Goal: Transaction & Acquisition: Download file/media

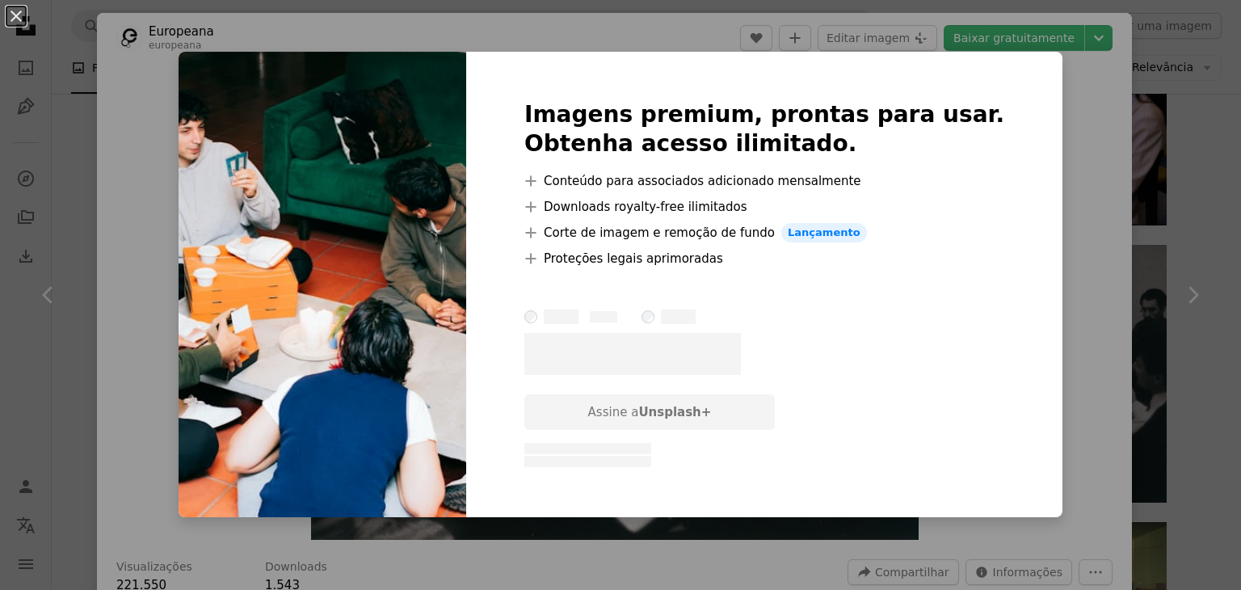
scroll to position [4282, 0]
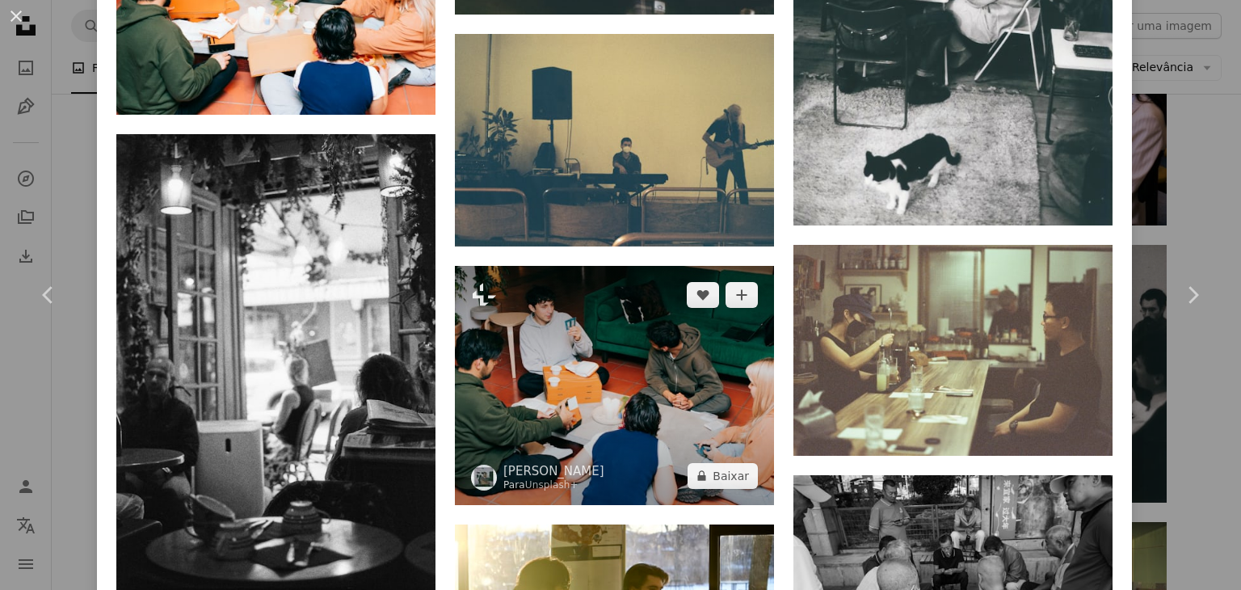
click at [660, 340] on img at bounding box center [614, 385] width 319 height 239
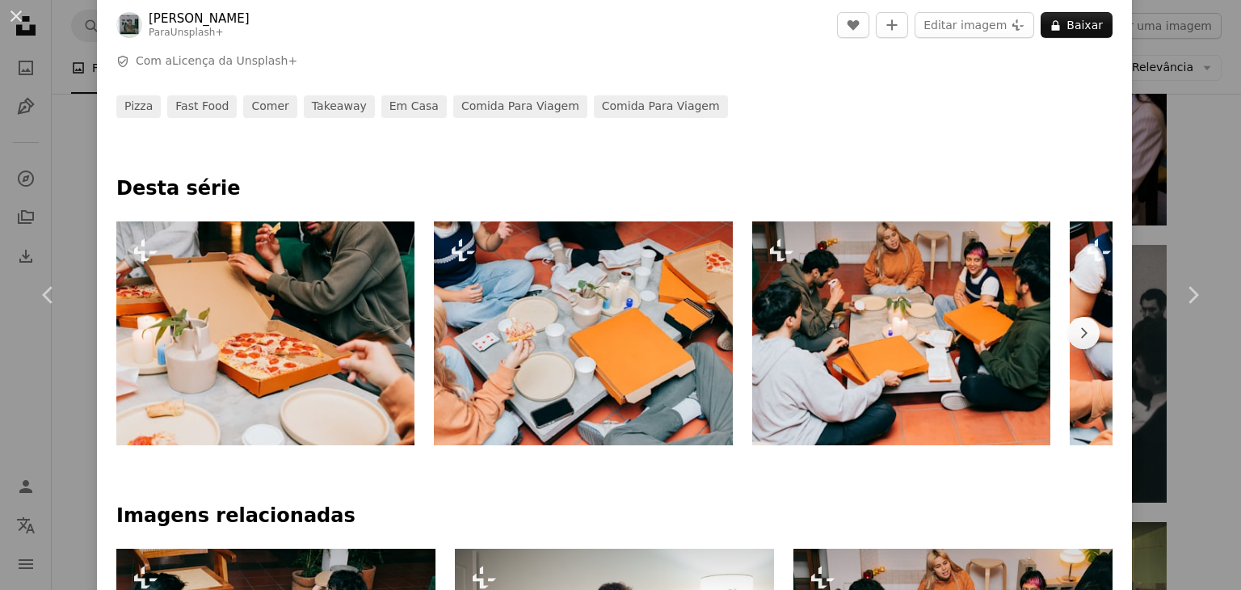
scroll to position [800, 0]
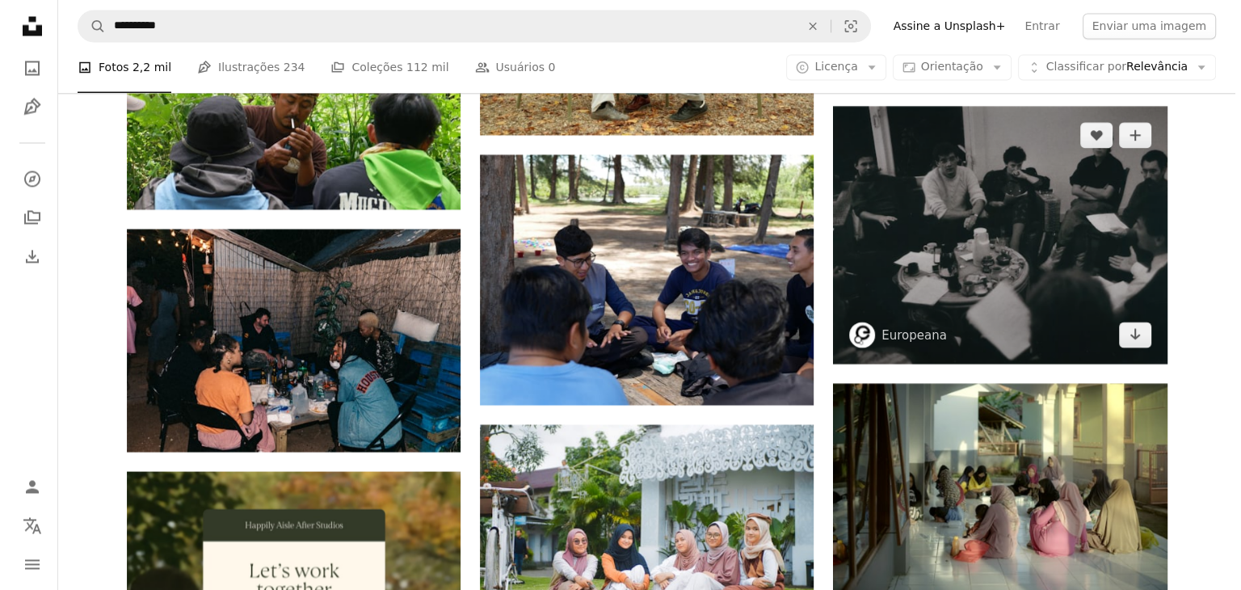
scroll to position [2914, 0]
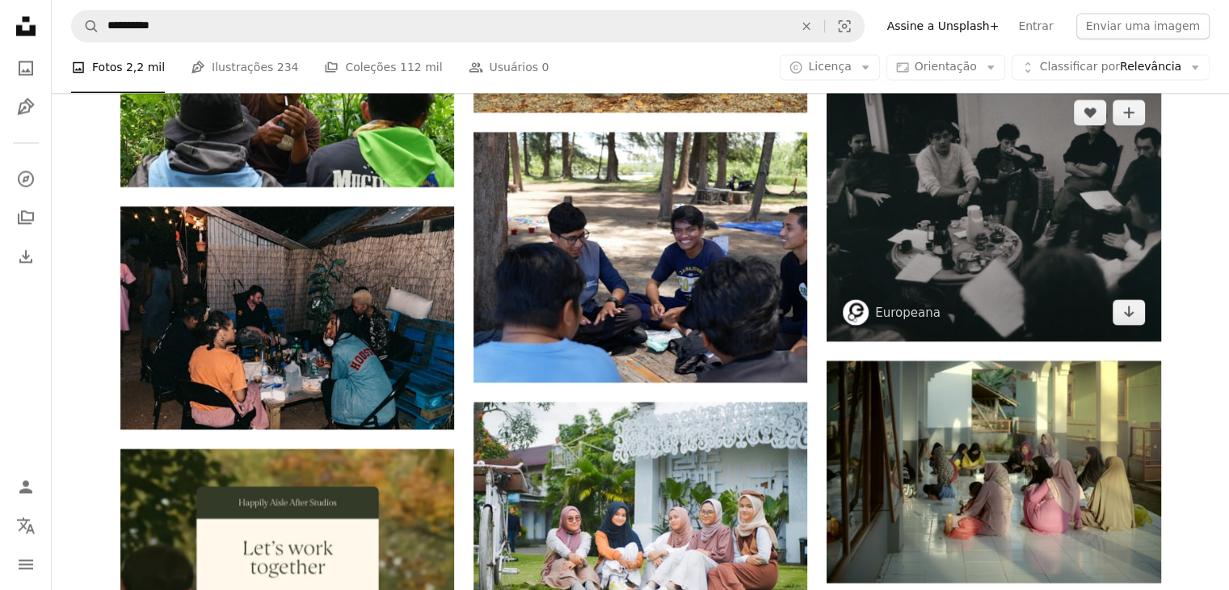
click at [979, 302] on img at bounding box center [993, 212] width 334 height 258
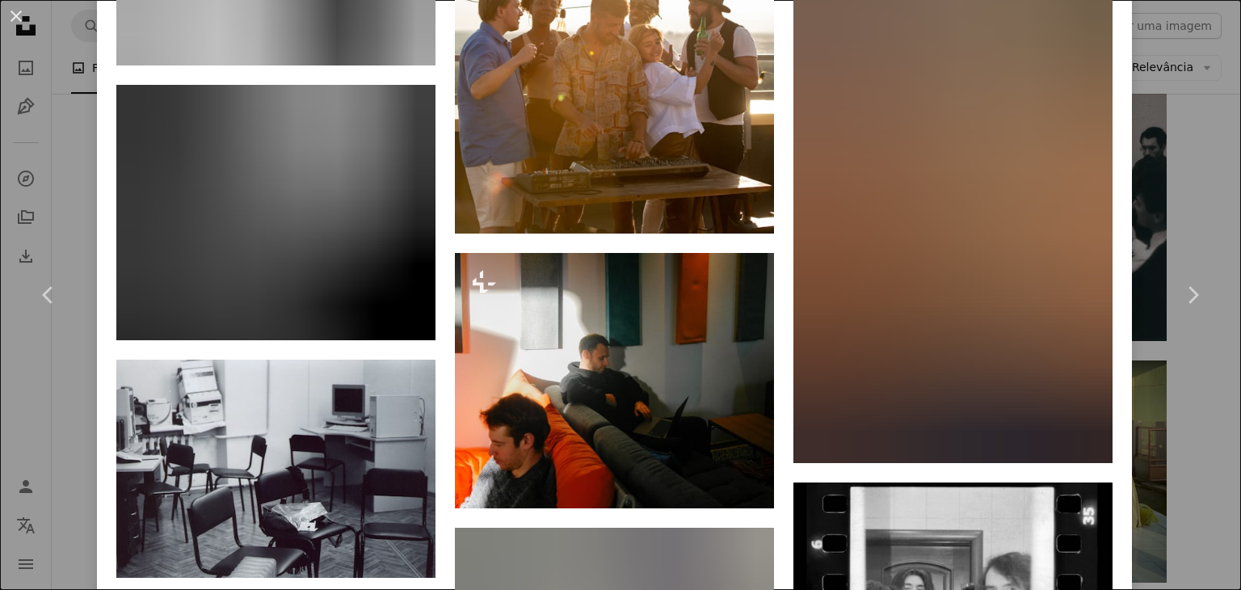
scroll to position [12837, 0]
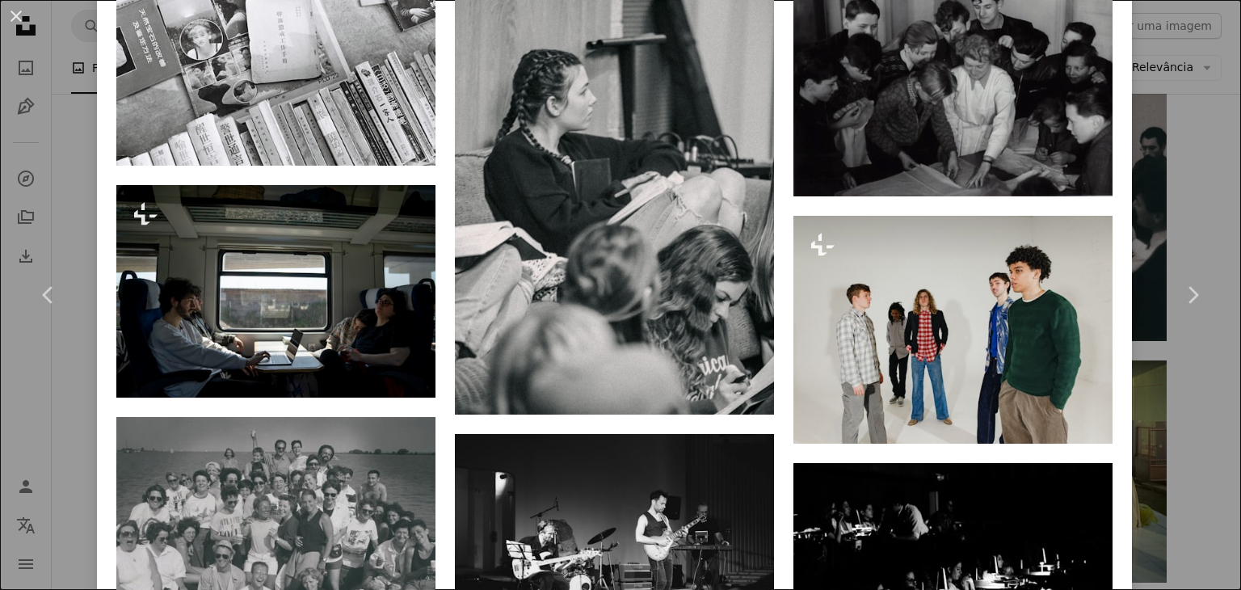
scroll to position [13710, 0]
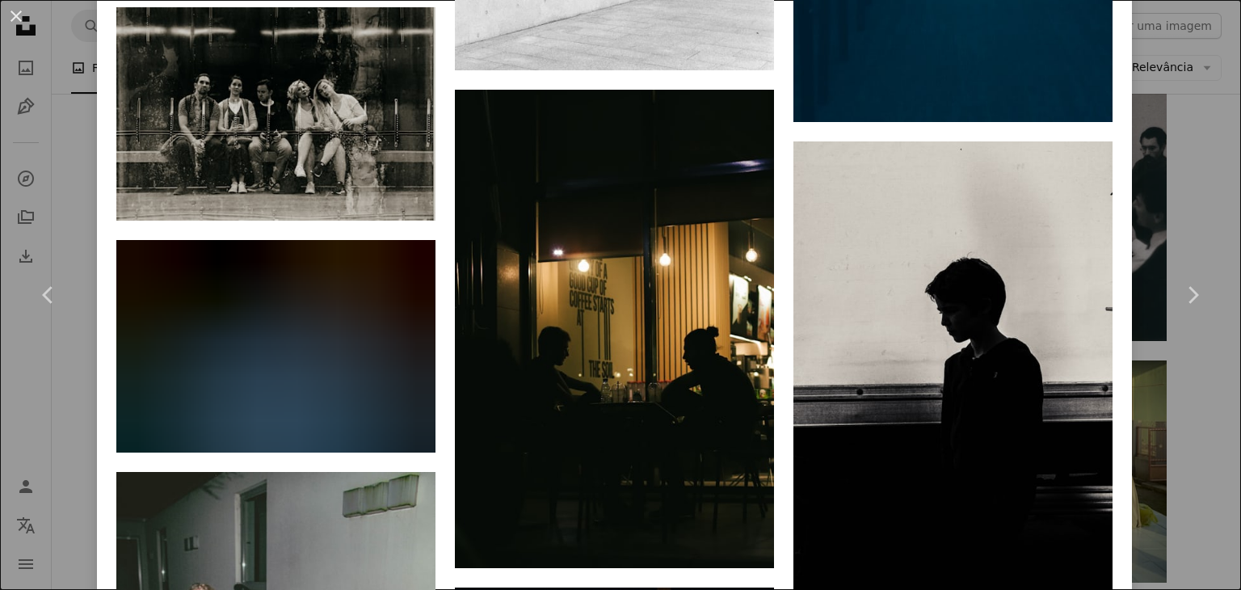
scroll to position [21708, 0]
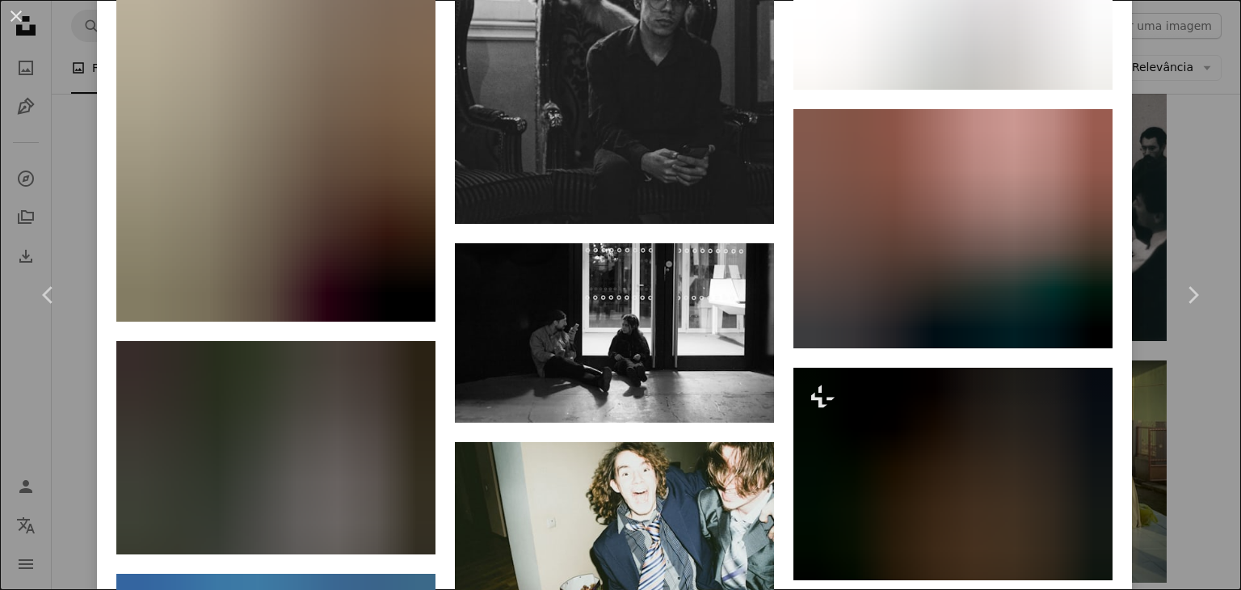
scroll to position [7594, 0]
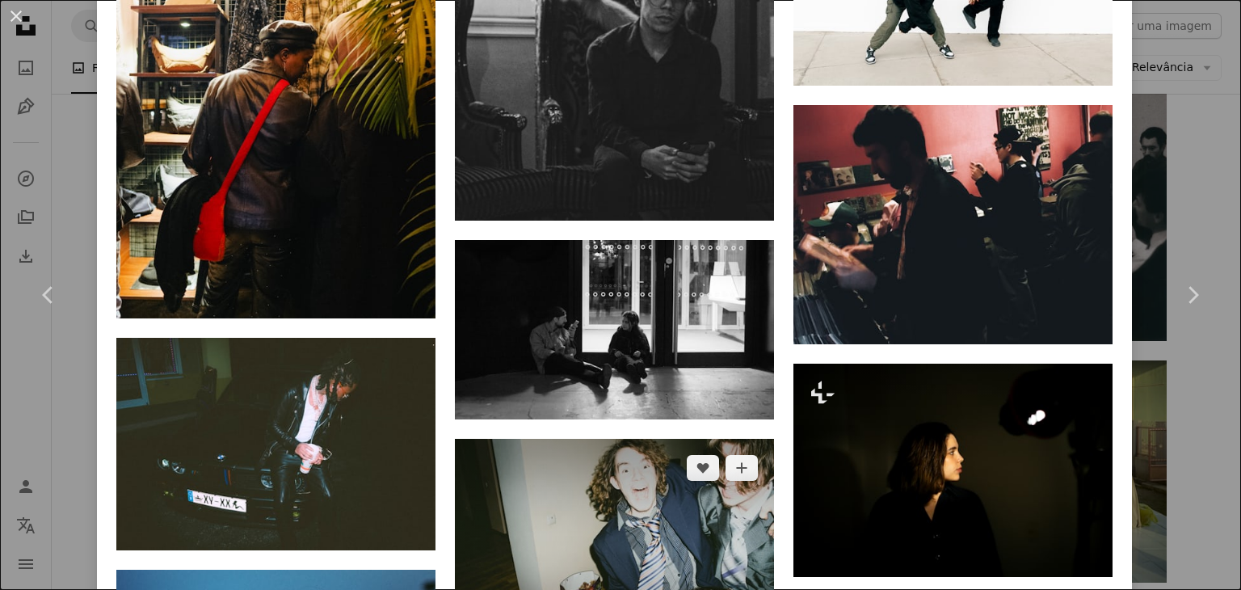
click at [662, 439] on img at bounding box center [614, 545] width 319 height 212
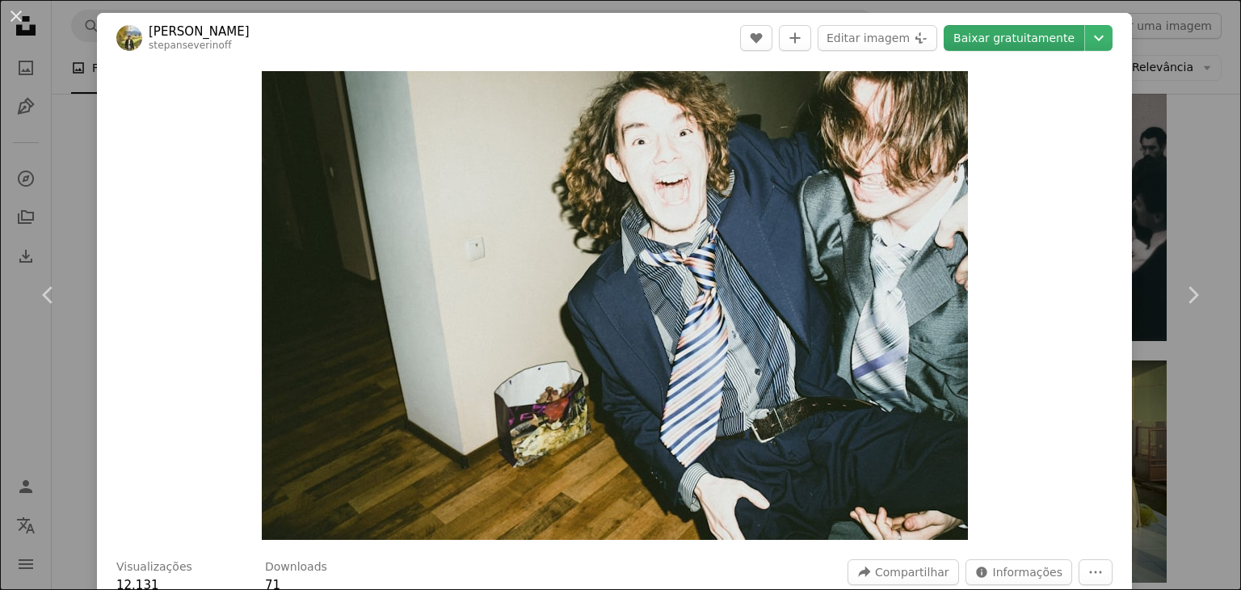
click at [1014, 40] on link "Baixar gratuitamente" at bounding box center [1014, 38] width 141 height 26
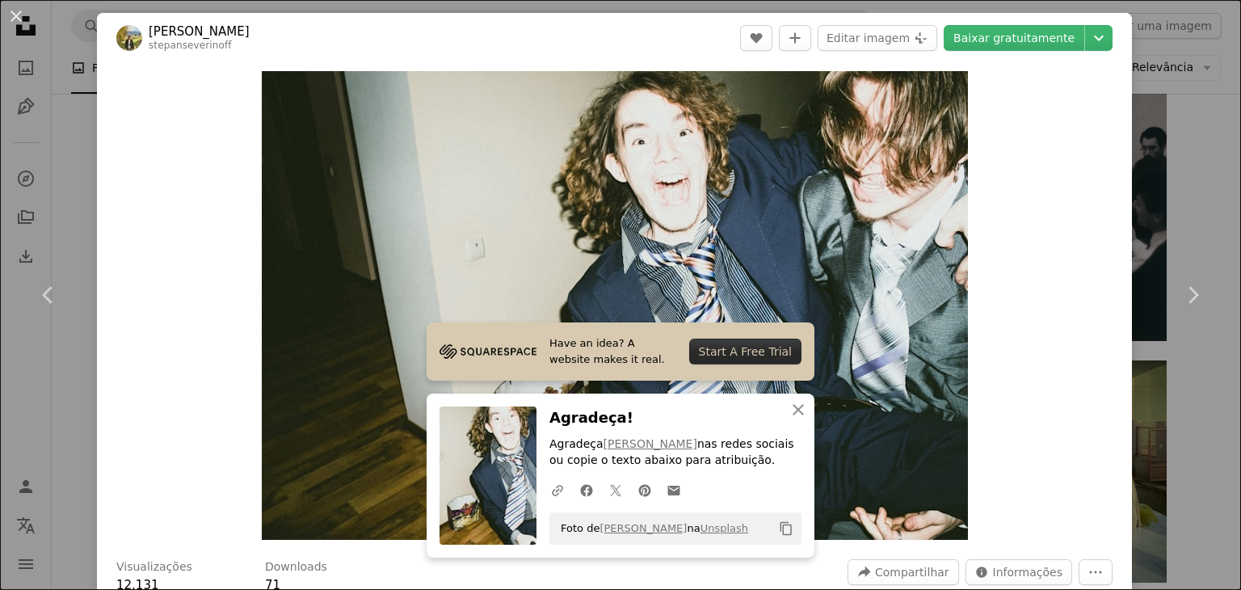
click at [36, 188] on div "An X shape Chevron left Chevron right Have an idea? A website makes it real. St…" at bounding box center [620, 295] width 1241 height 590
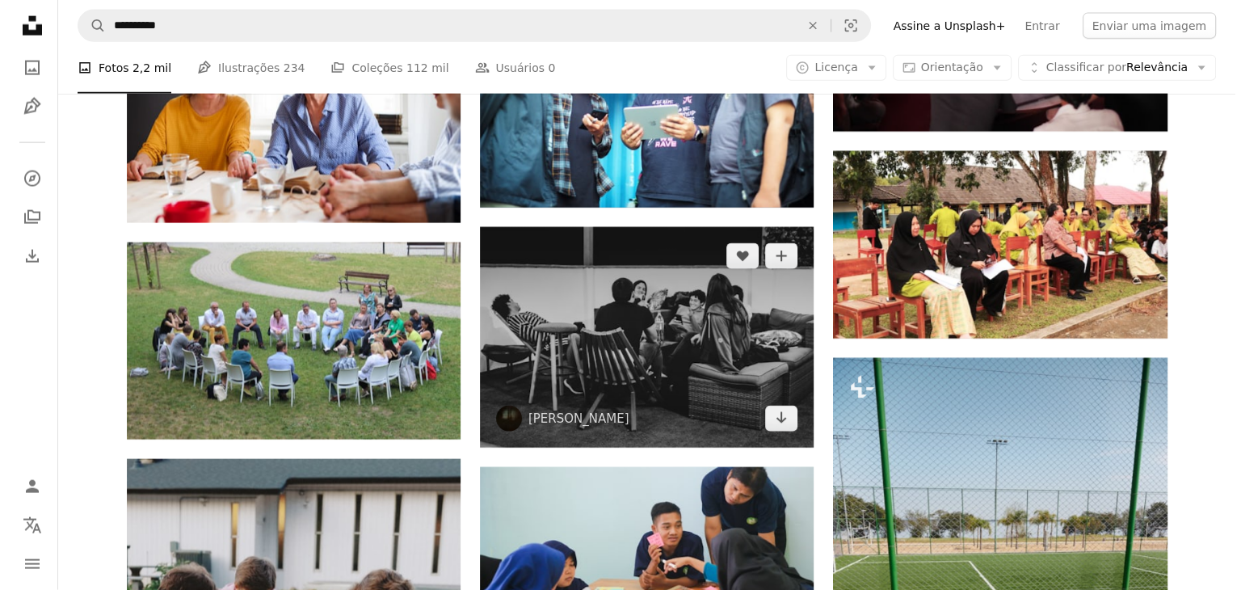
scroll to position [3852, 0]
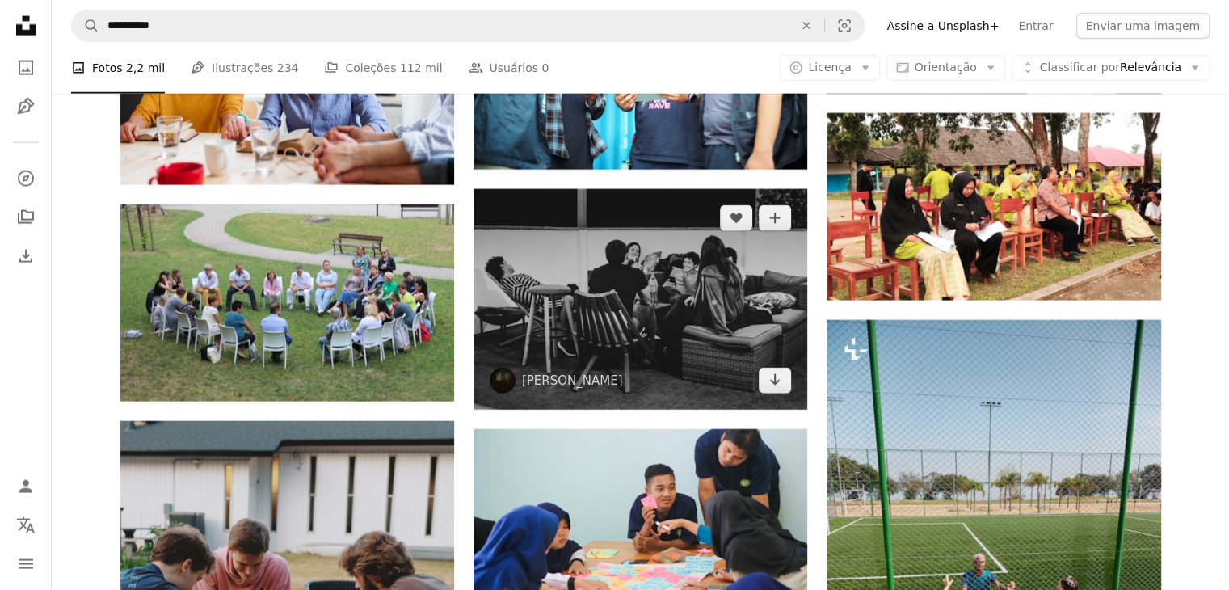
click at [652, 335] on img at bounding box center [640, 299] width 334 height 221
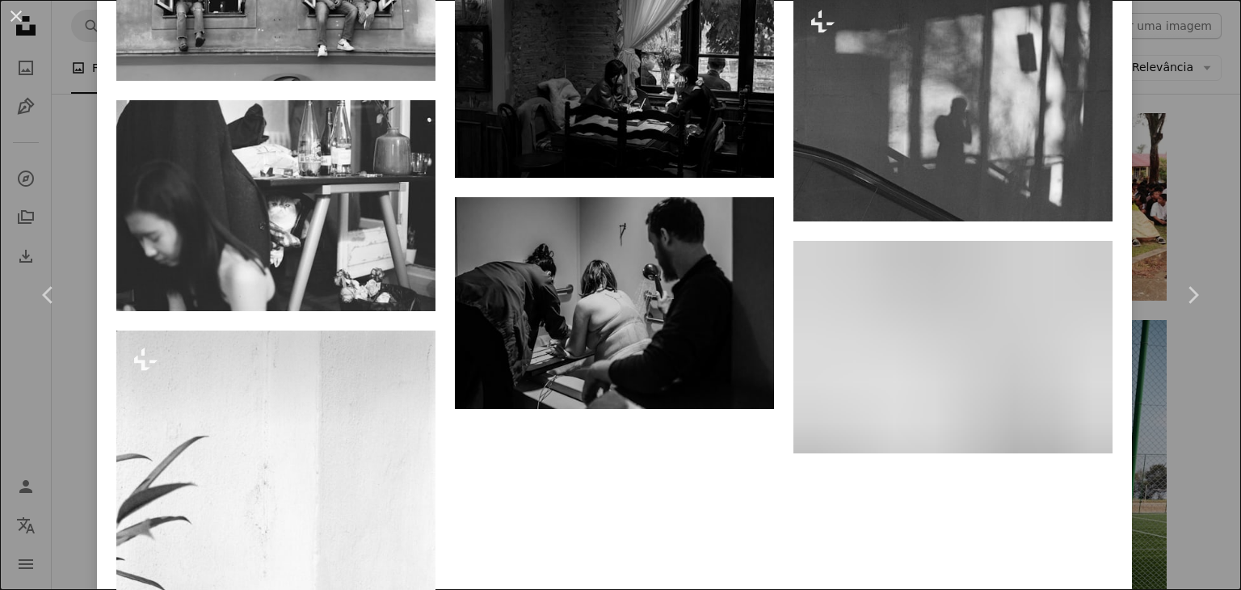
scroll to position [3878, 0]
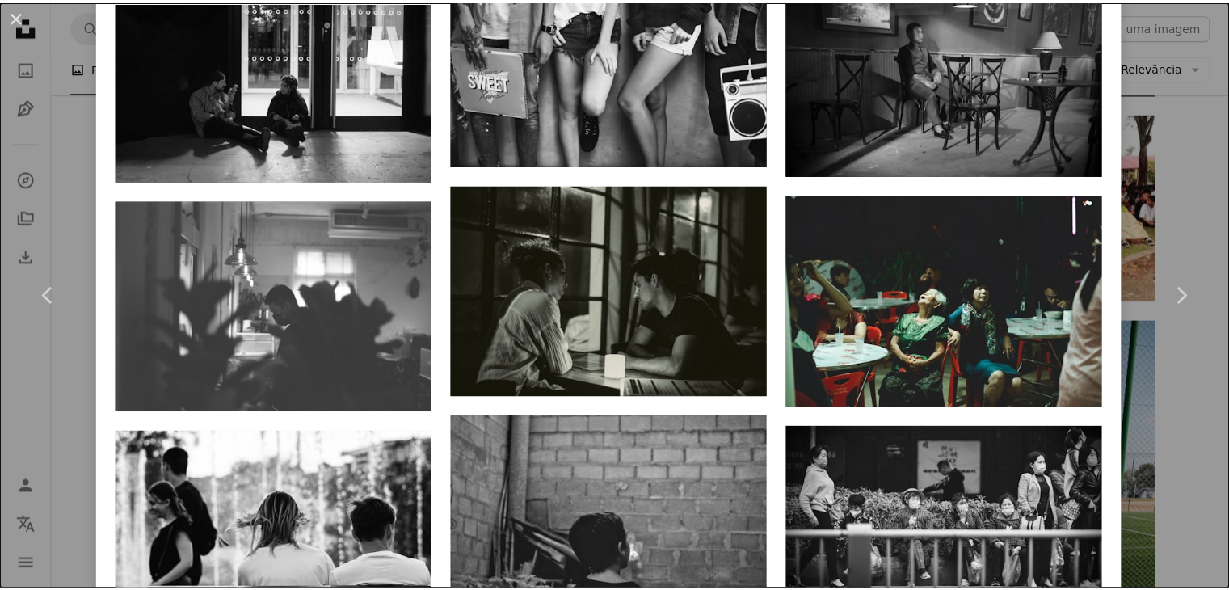
scroll to position [7671, 0]
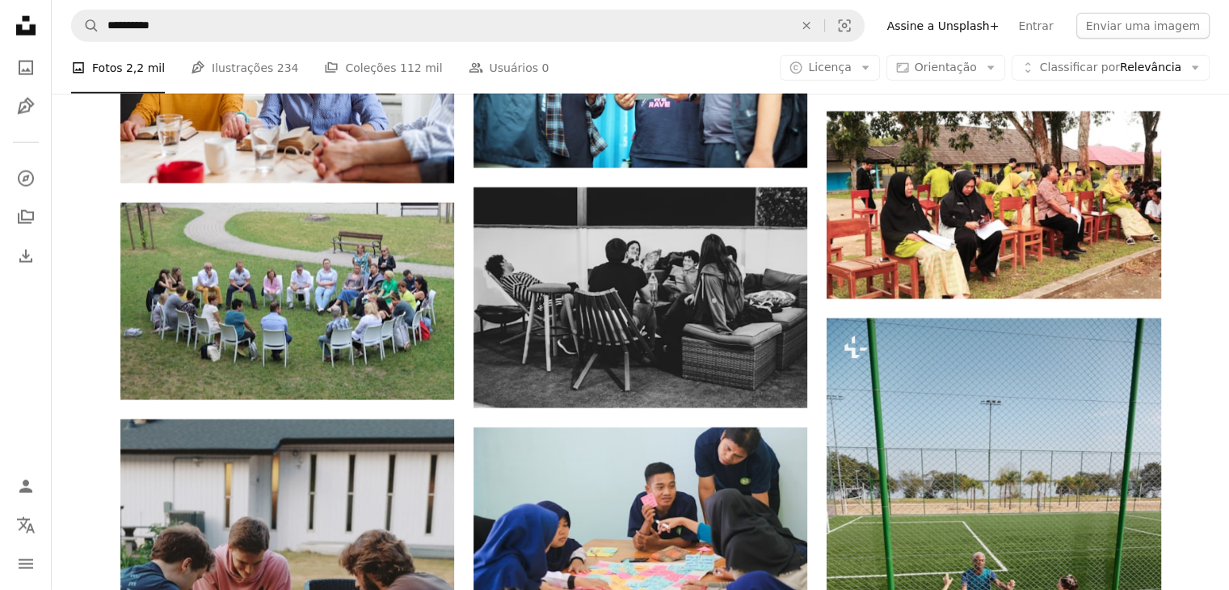
scroll to position [3852, 0]
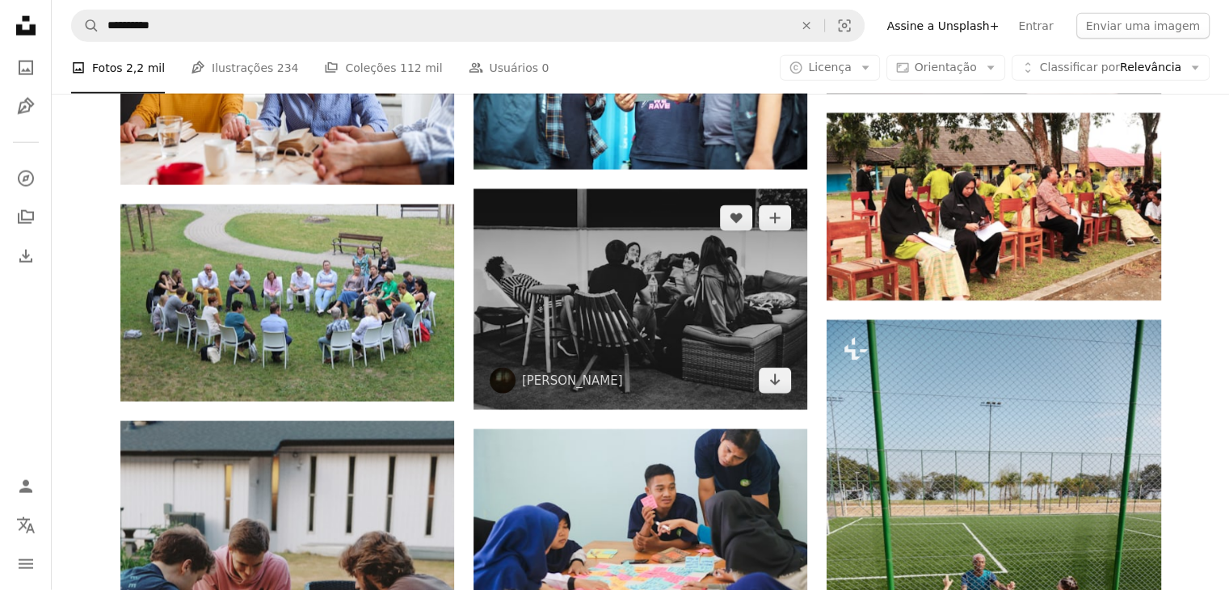
click at [670, 304] on img at bounding box center [640, 299] width 334 height 221
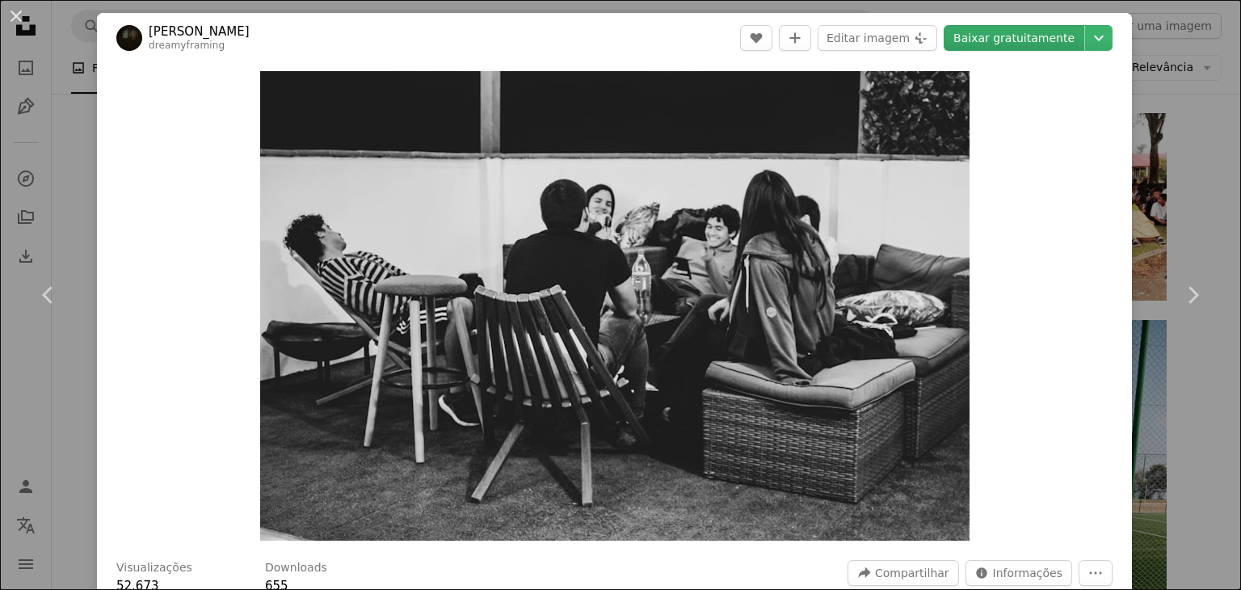
click at [982, 35] on link "Baixar gratuitamente" at bounding box center [1014, 38] width 141 height 26
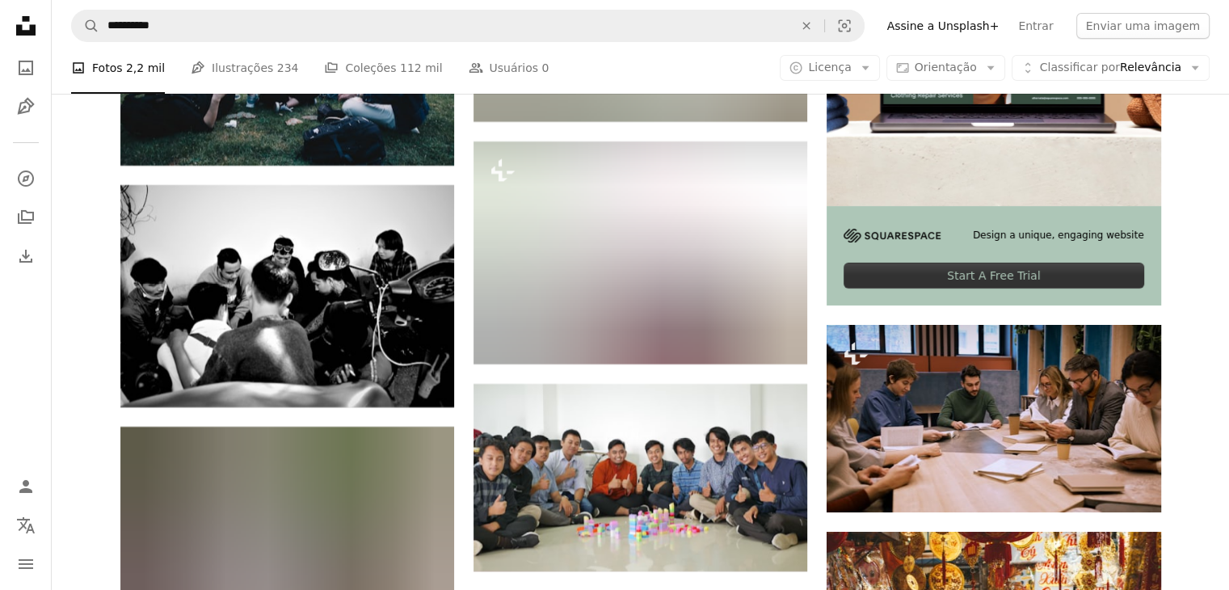
scroll to position [5791, 0]
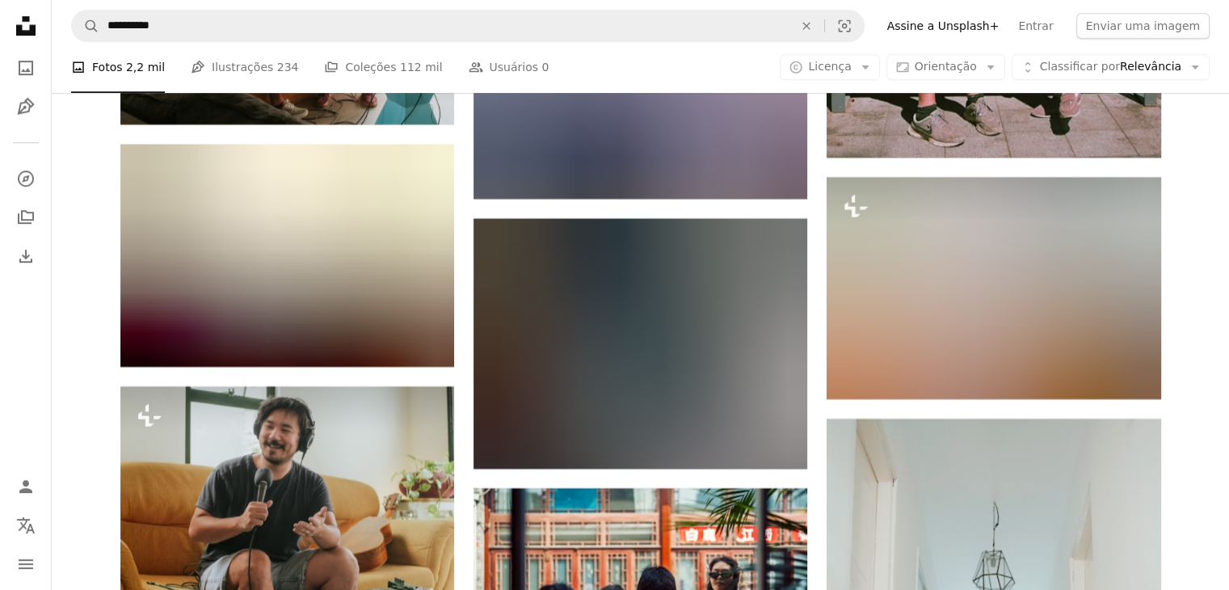
scroll to position [13385, 0]
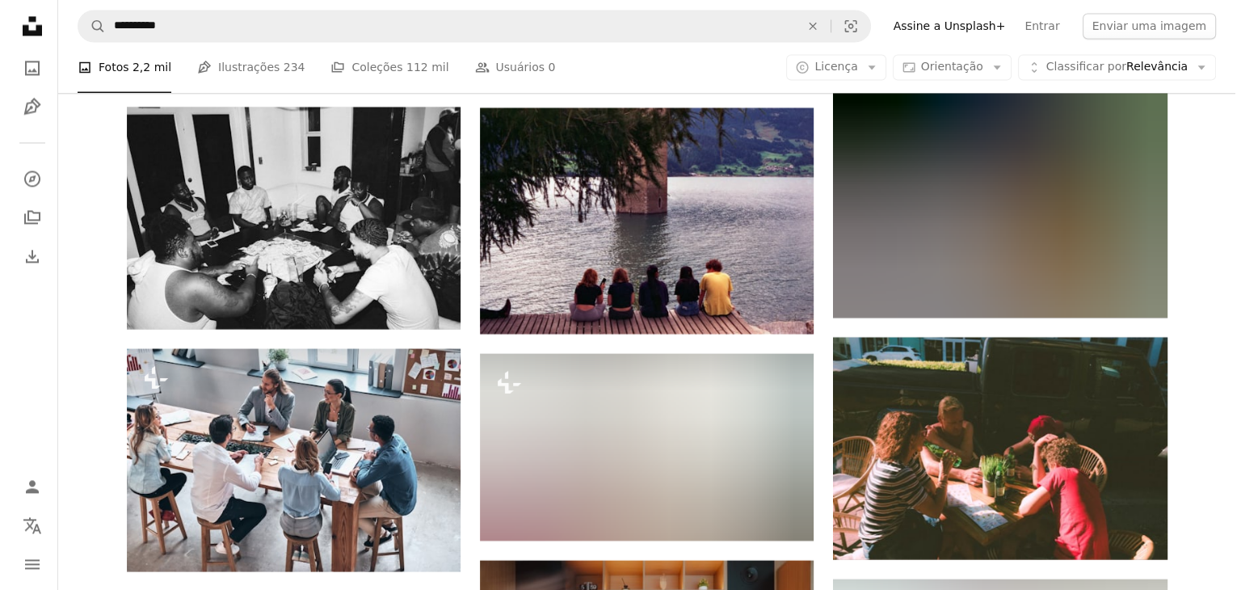
scroll to position [20978, 0]
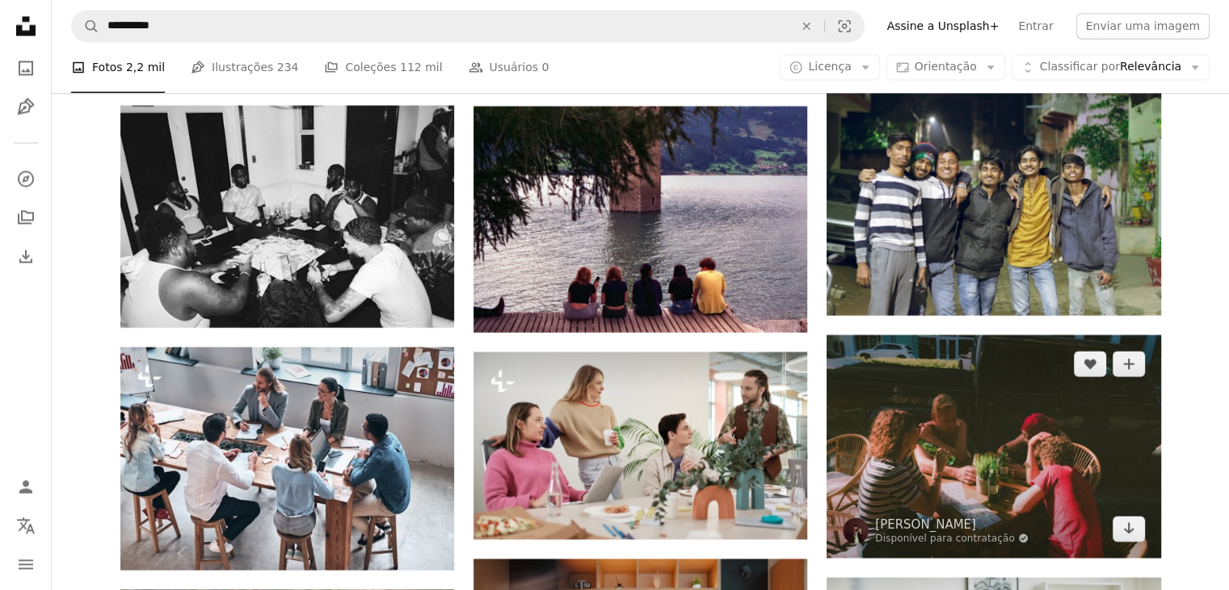
click at [1070, 452] on img at bounding box center [993, 445] width 334 height 222
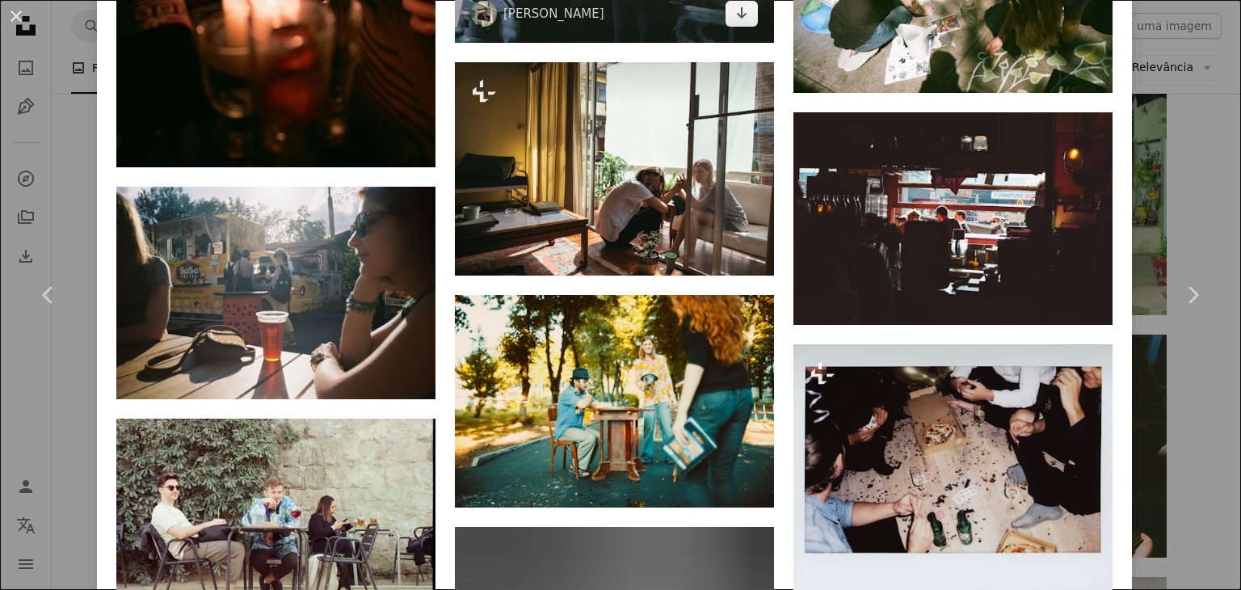
scroll to position [4110, 0]
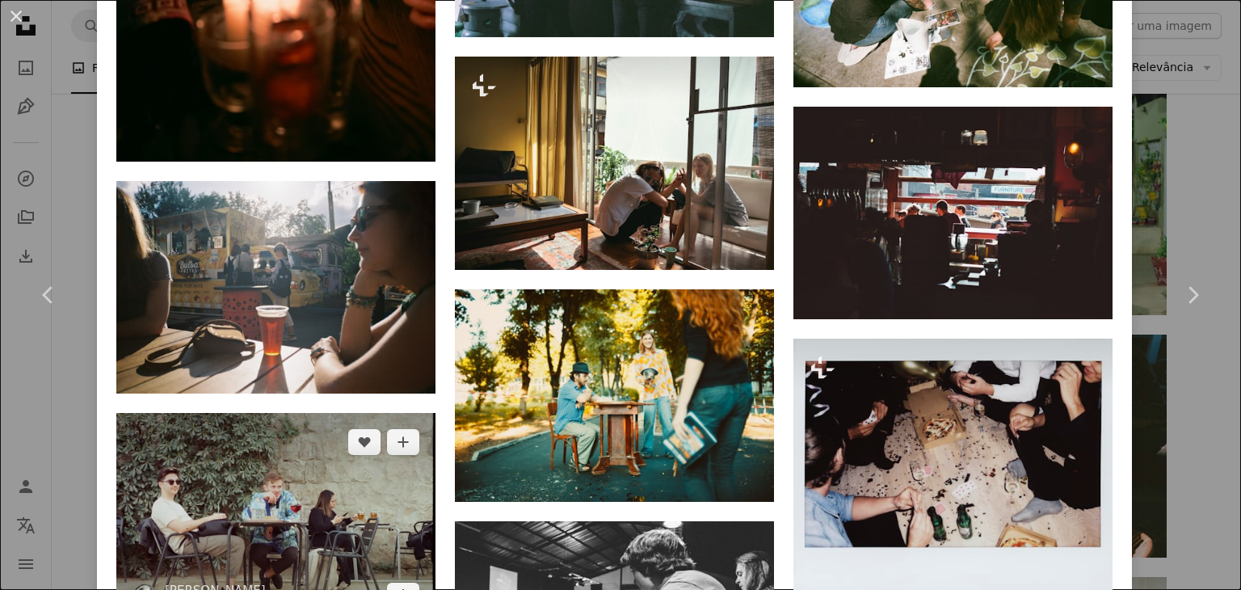
click at [286, 448] on img at bounding box center [275, 518] width 319 height 211
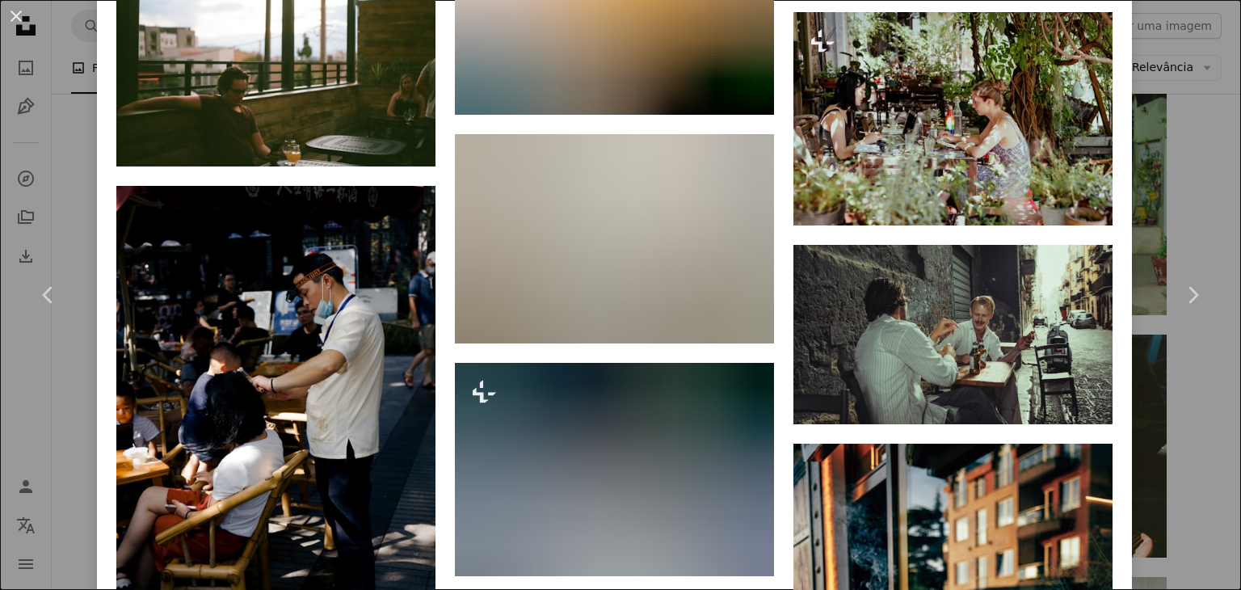
scroll to position [2262, 0]
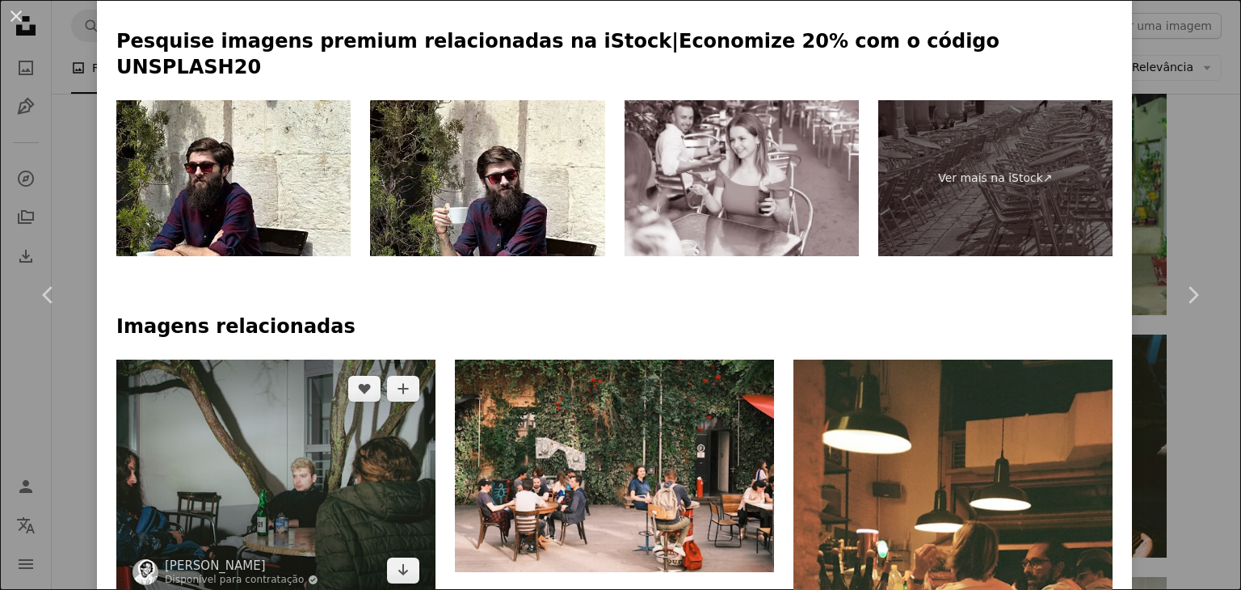
scroll to position [889, 0]
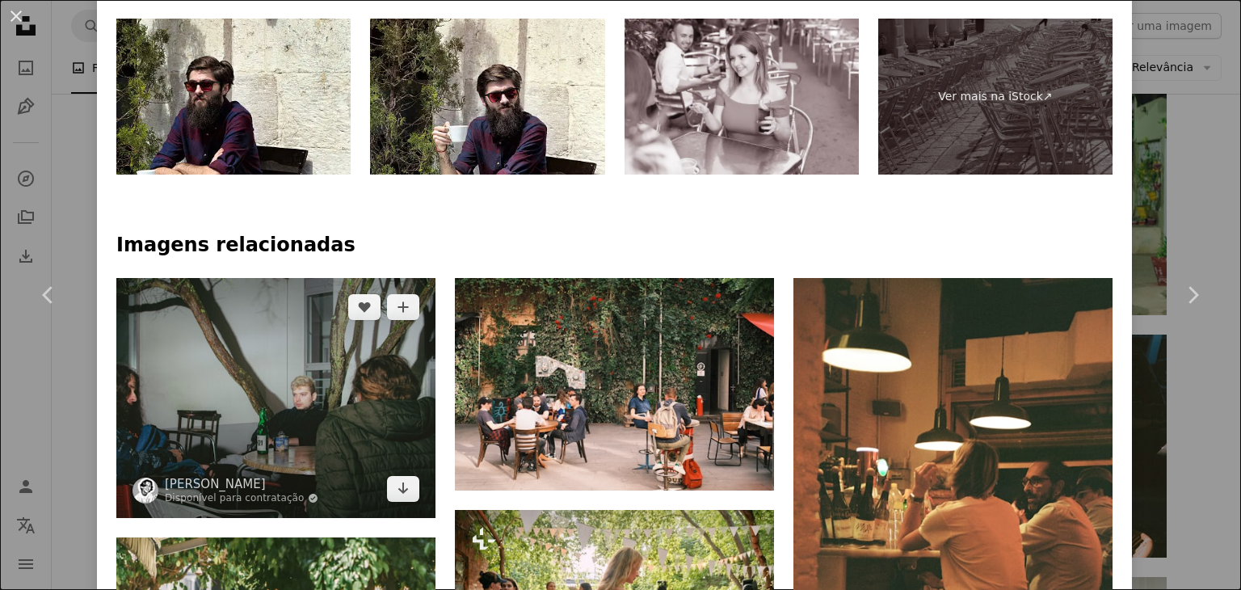
click at [246, 382] on img at bounding box center [275, 397] width 319 height 239
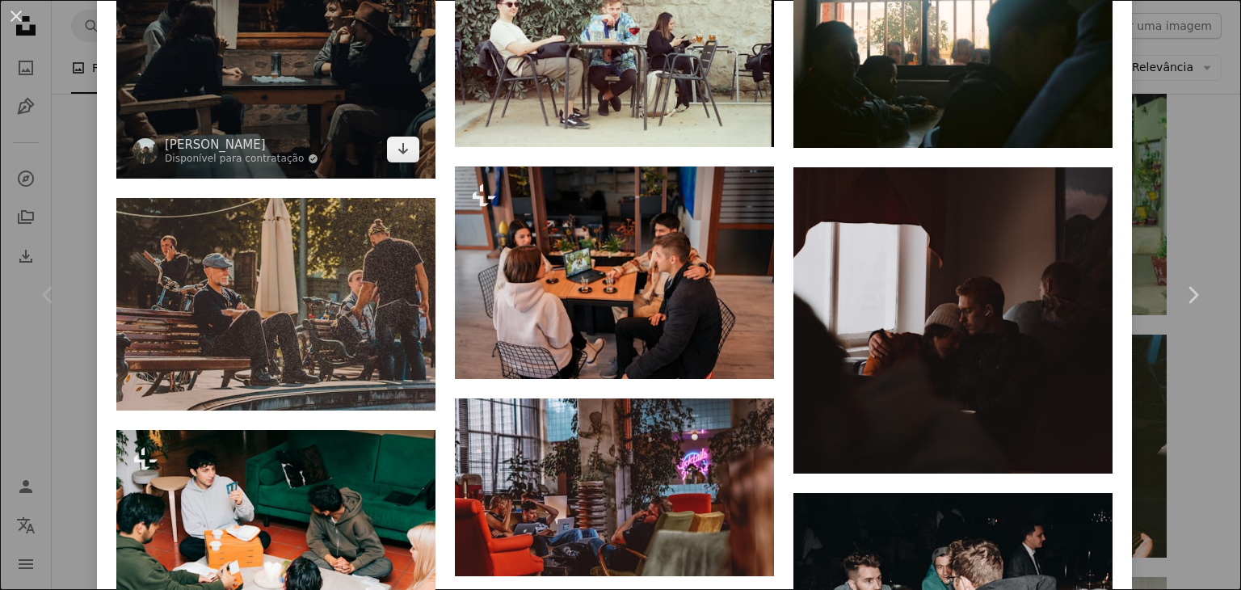
scroll to position [1212, 0]
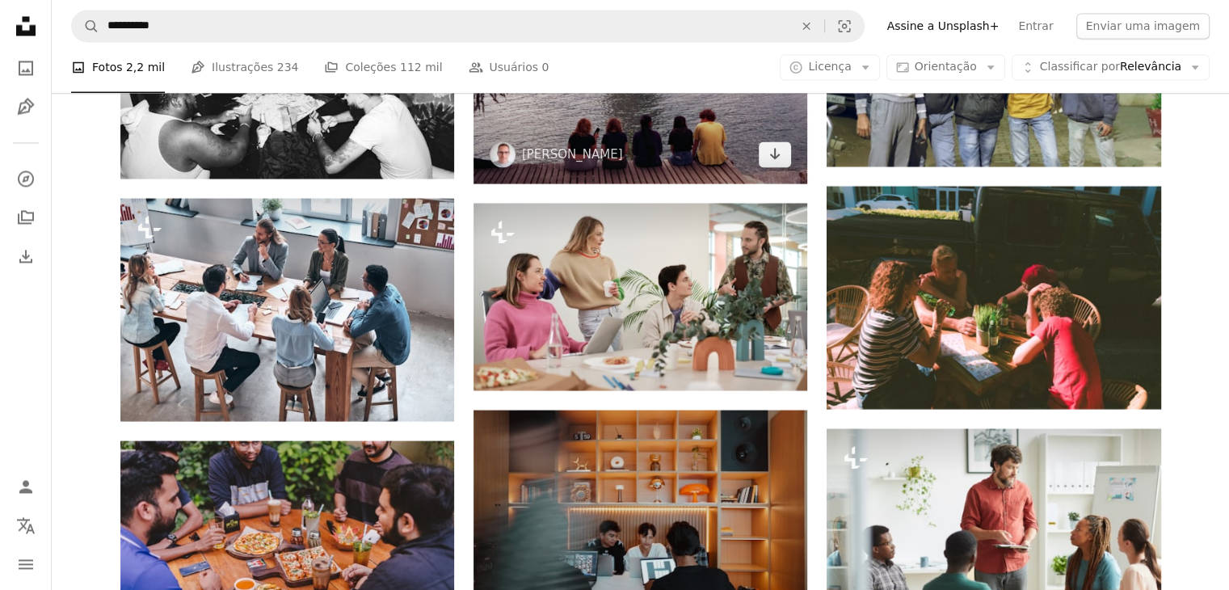
scroll to position [21382, 0]
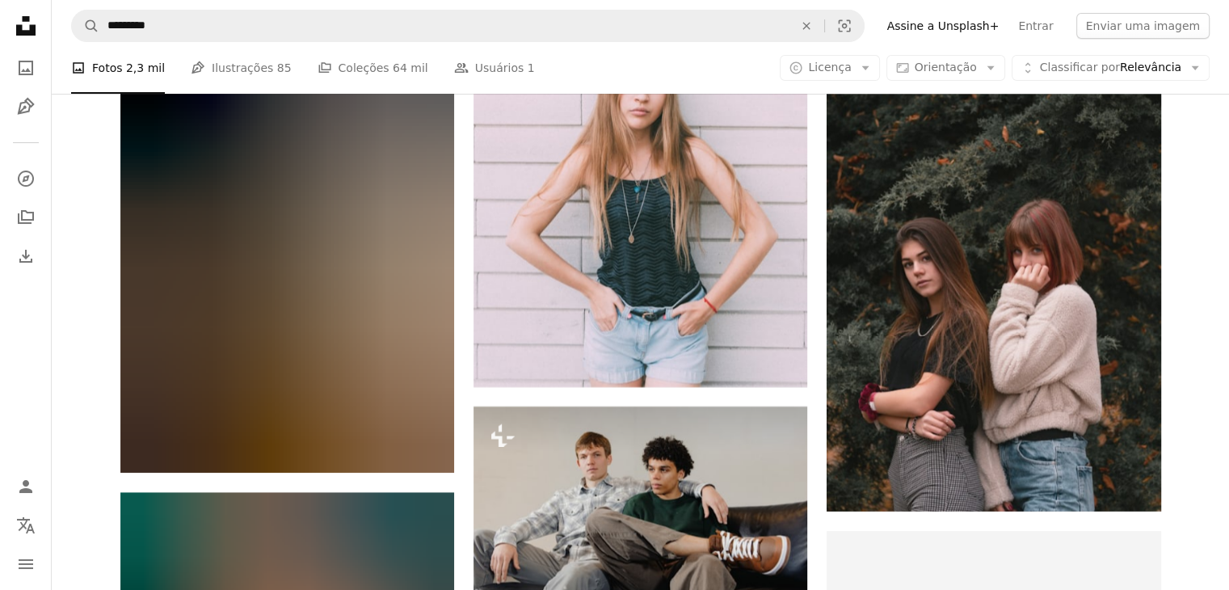
scroll to position [3889, 0]
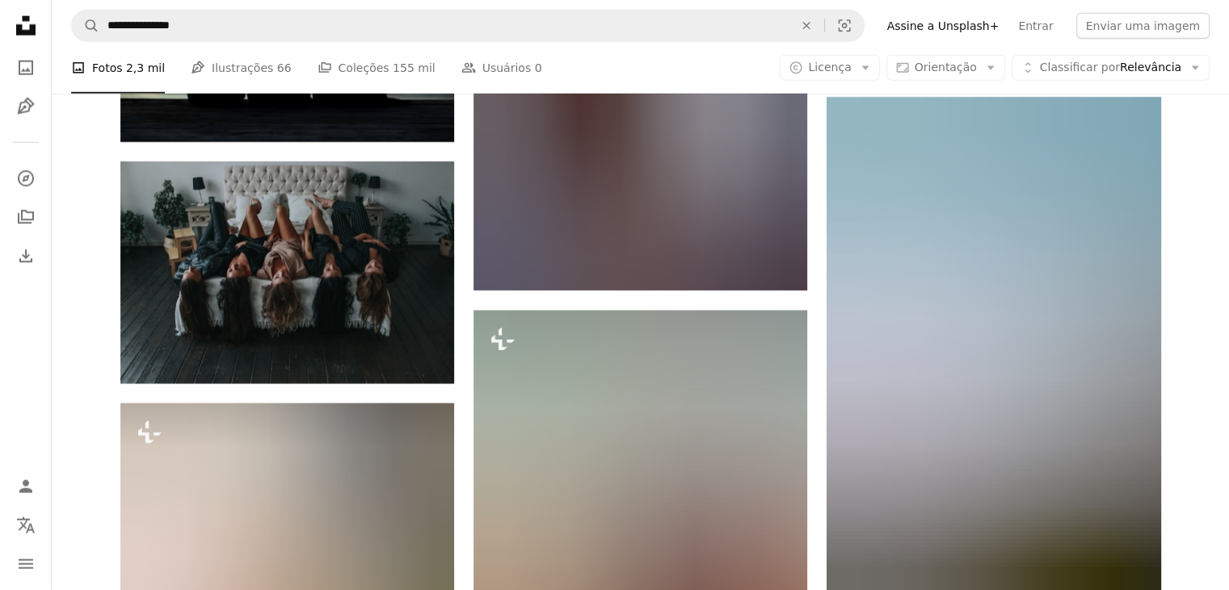
scroll to position [6473, 0]
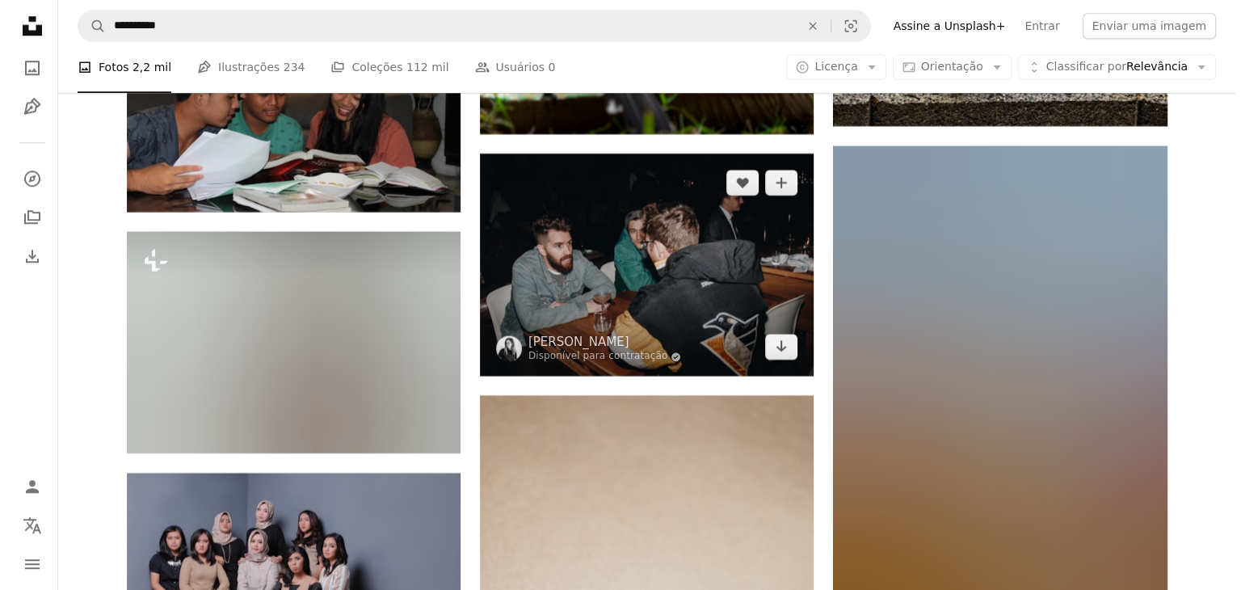
scroll to position [25987, 0]
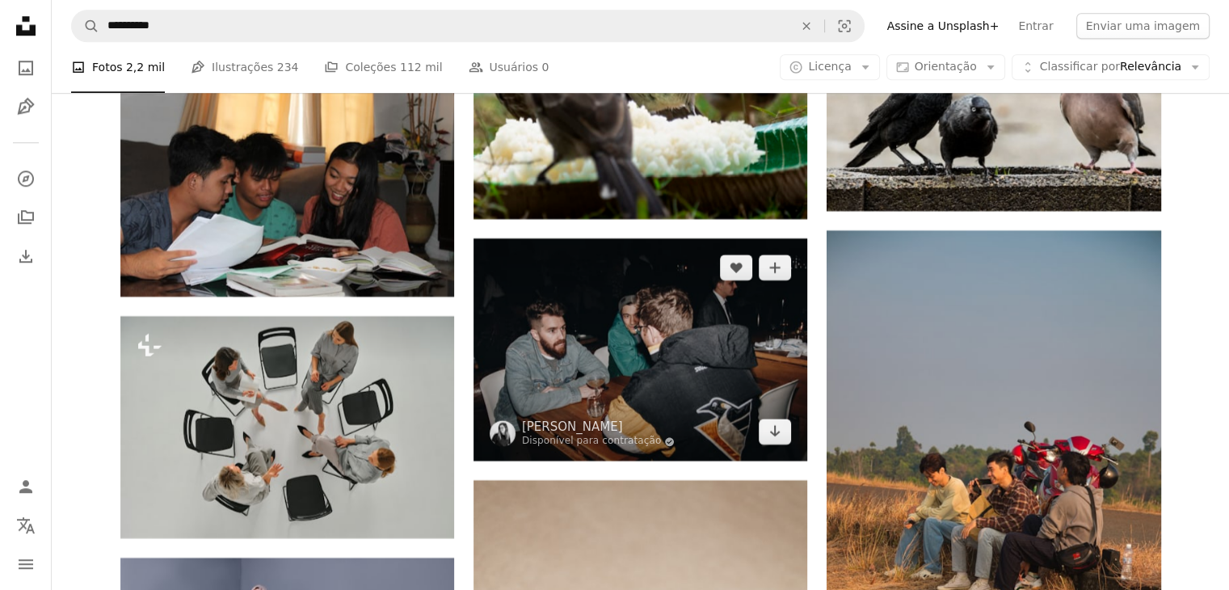
click at [684, 363] on img at bounding box center [640, 349] width 334 height 222
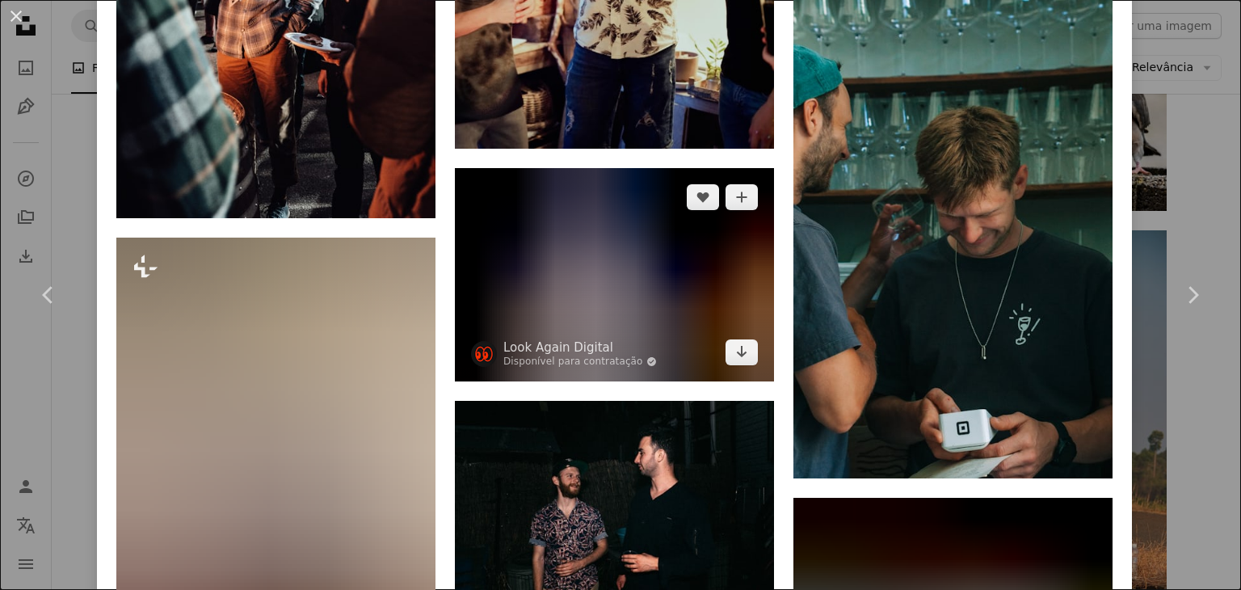
scroll to position [2333, 0]
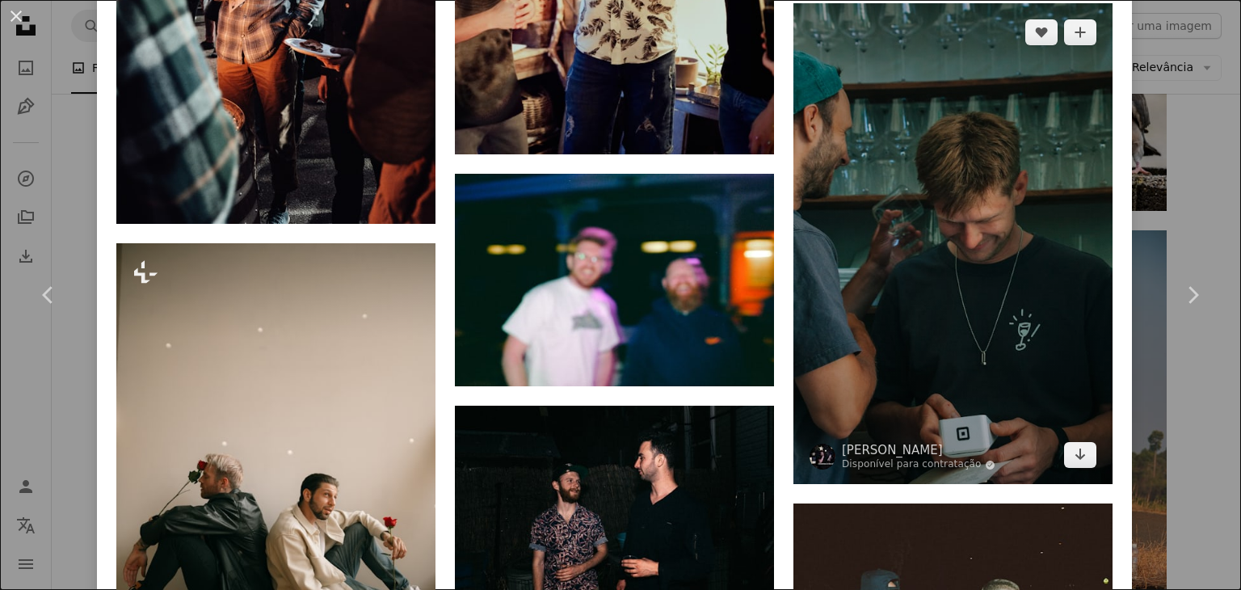
click at [868, 246] on img at bounding box center [952, 243] width 319 height 481
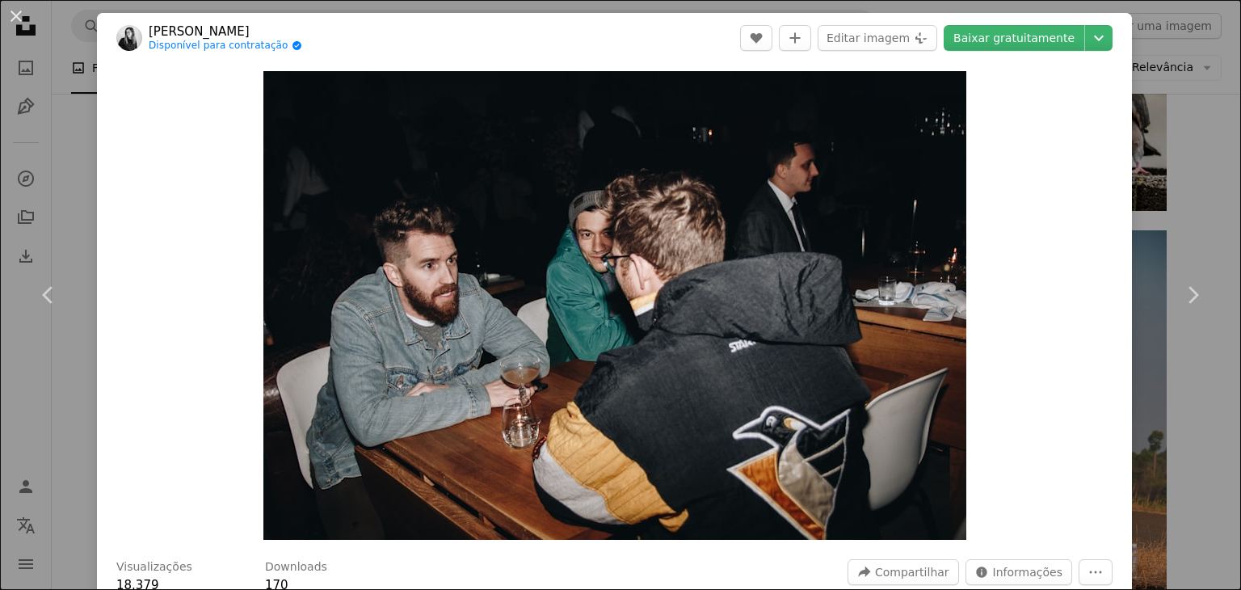
click at [1005, 23] on header "[PERSON_NAME] Disponível para contratação A checkmark inside of a circle A hear…" at bounding box center [614, 38] width 1035 height 50
click at [1005, 41] on link "Baixar gratuitamente" at bounding box center [1014, 38] width 141 height 26
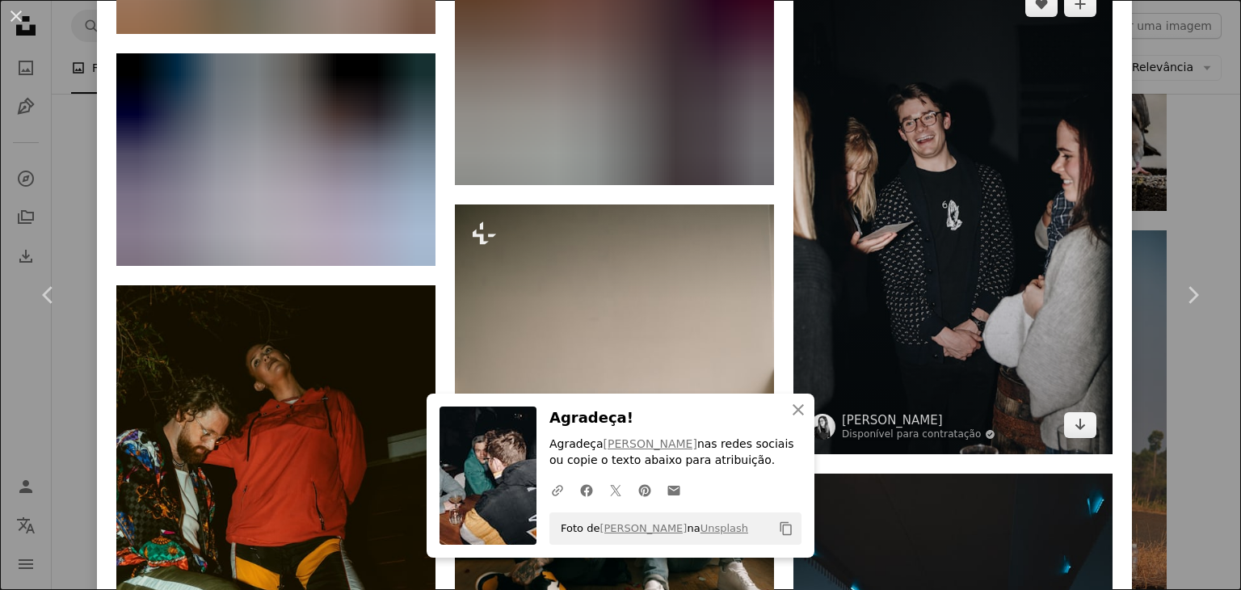
scroll to position [5897, 0]
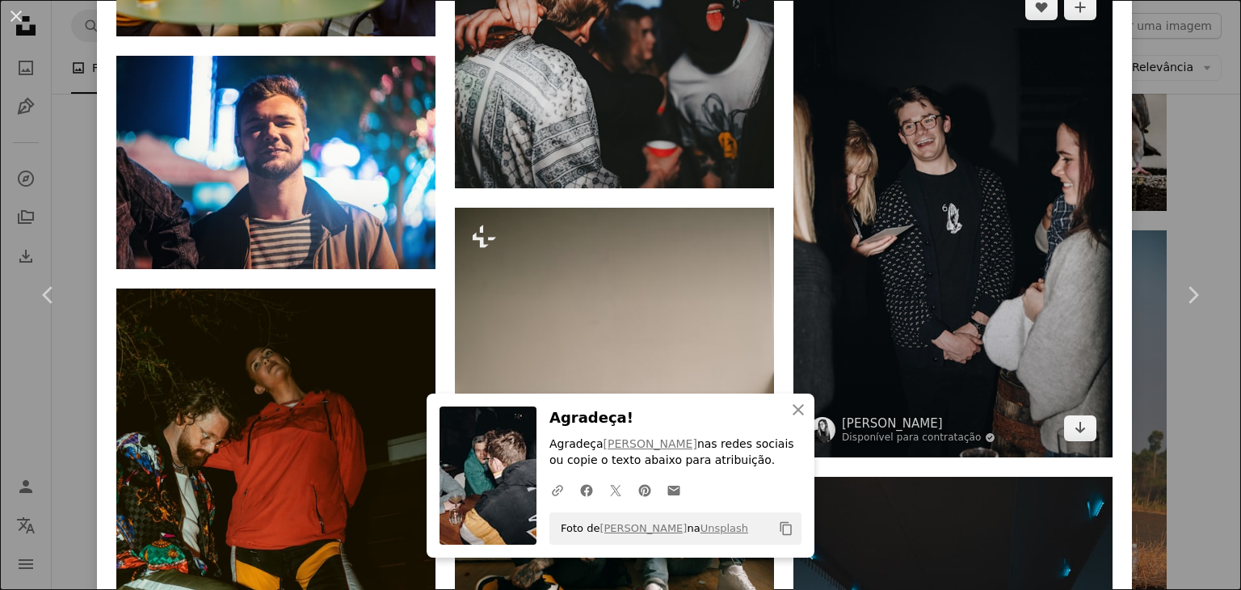
click at [892, 218] on img at bounding box center [952, 217] width 319 height 479
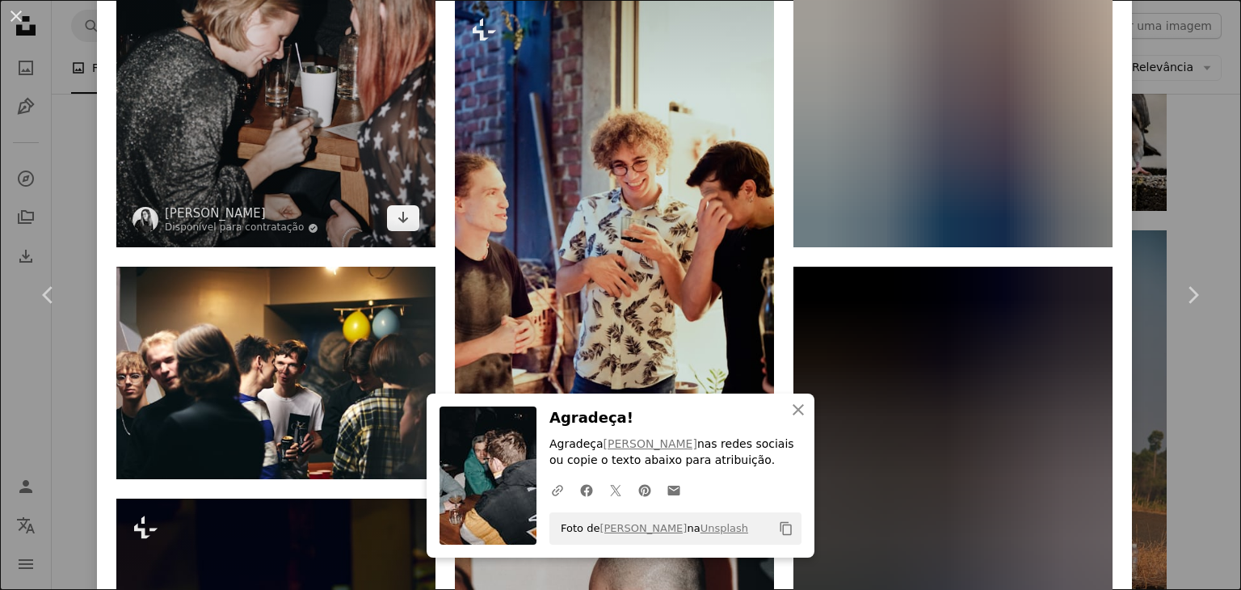
scroll to position [1373, 0]
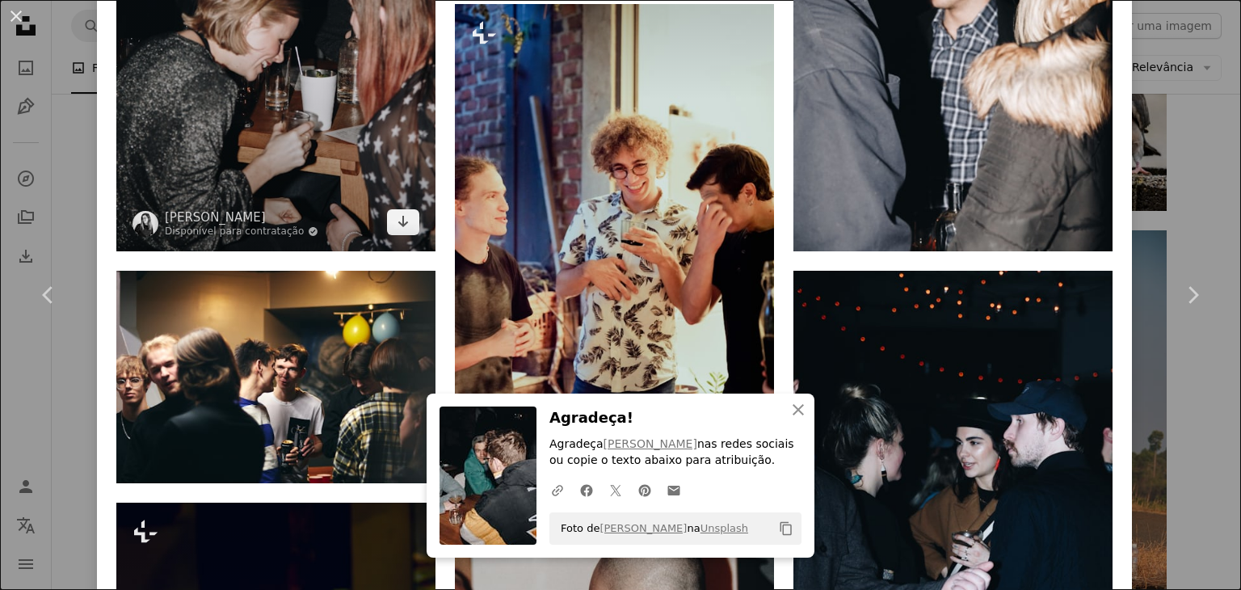
click at [302, 139] on img at bounding box center [275, 11] width 319 height 479
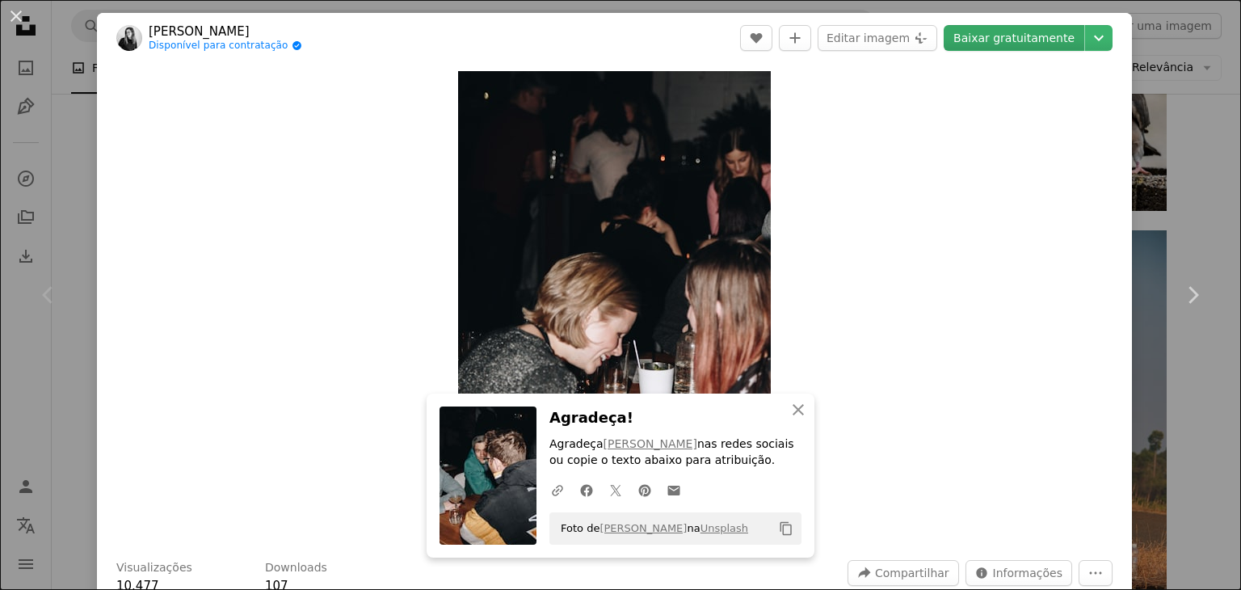
click at [989, 41] on link "Baixar gratuitamente" at bounding box center [1014, 38] width 141 height 26
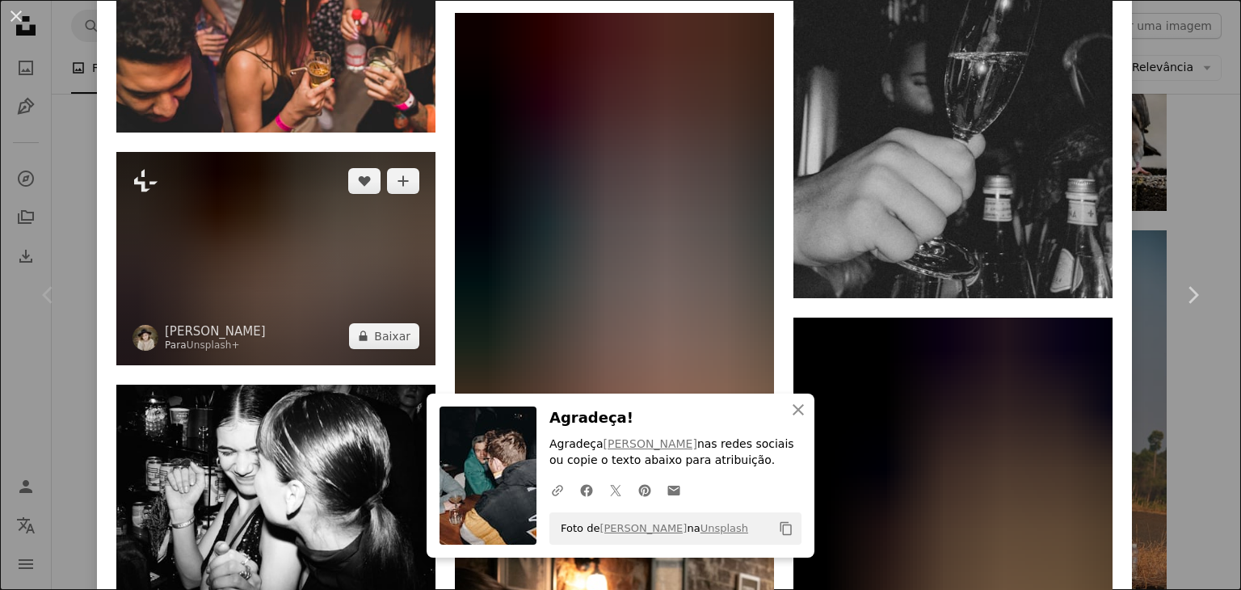
scroll to position [6059, 0]
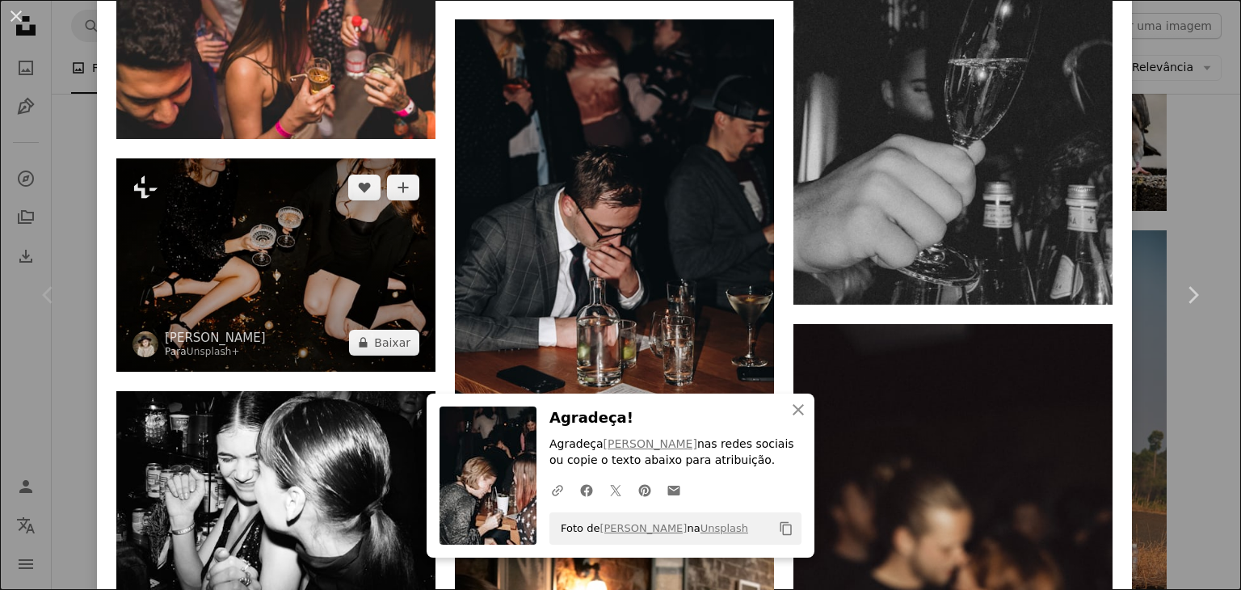
click at [221, 177] on img at bounding box center [275, 264] width 319 height 213
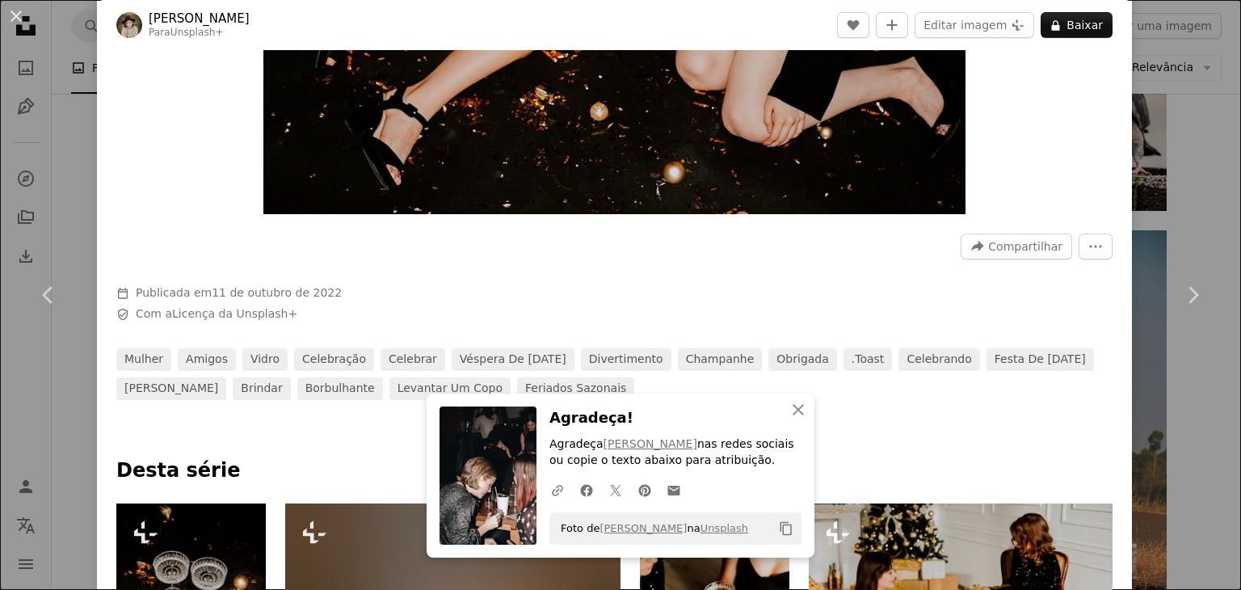
scroll to position [323, 0]
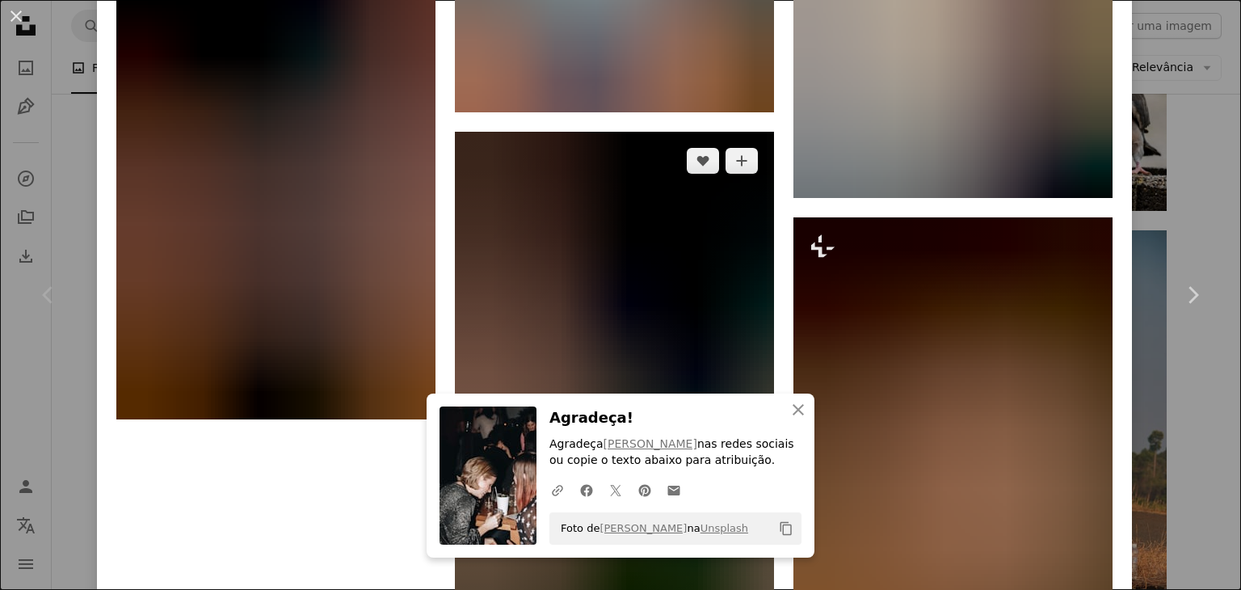
scroll to position [8741, 0]
